Goal: Navigation & Orientation: Find specific page/section

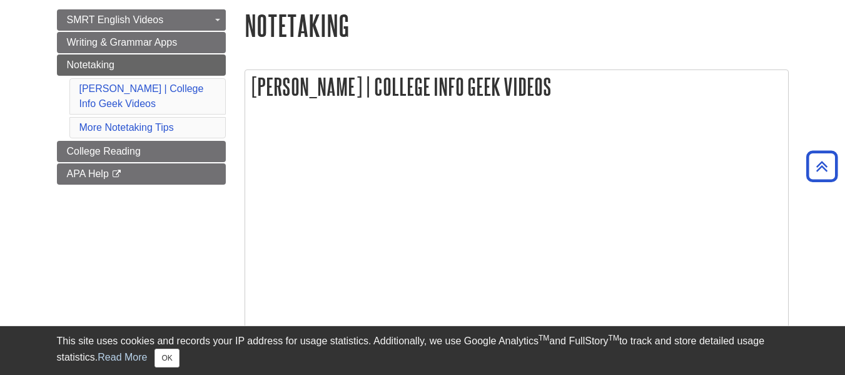
scroll to position [146, 0]
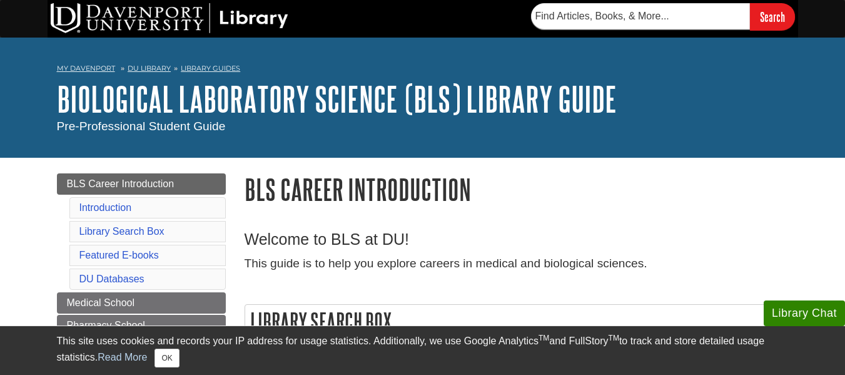
click at [818, 19] on div "Search" at bounding box center [422, 19] width 845 height 38
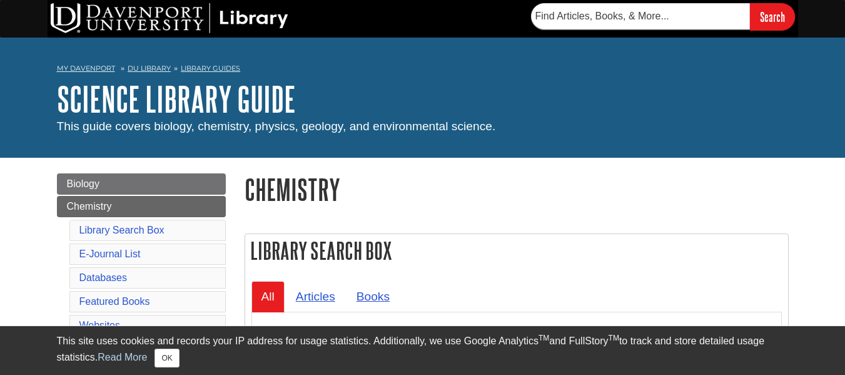
scroll to position [143, 0]
